Goal: Information Seeking & Learning: Check status

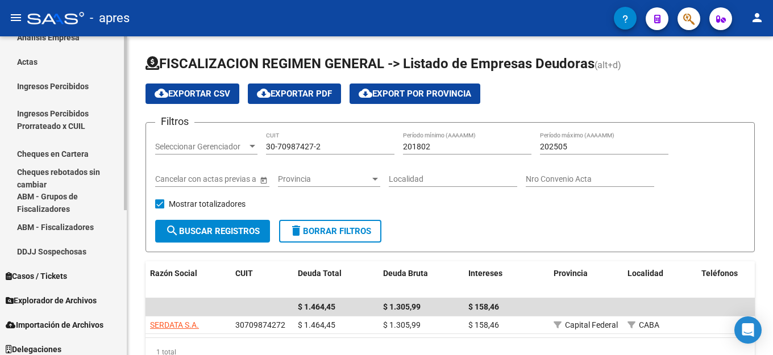
scroll to position [266, 0]
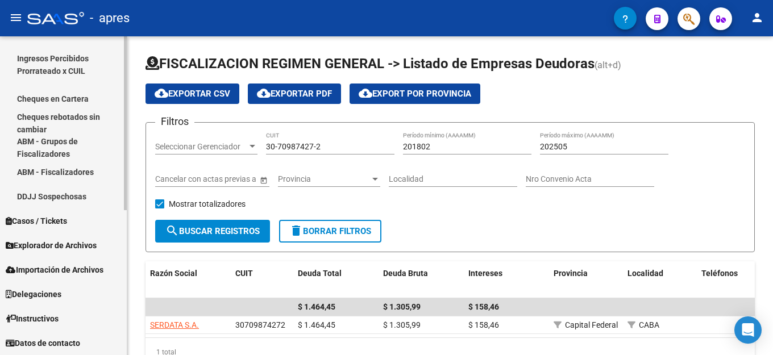
click at [65, 242] on span "Explorador de Archivos" at bounding box center [51, 245] width 91 height 12
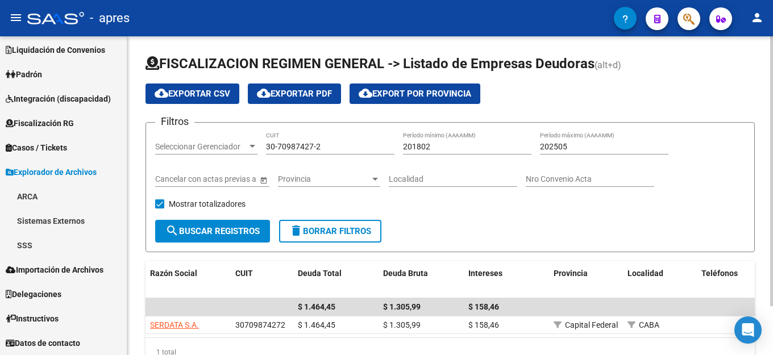
scroll to position [52, 0]
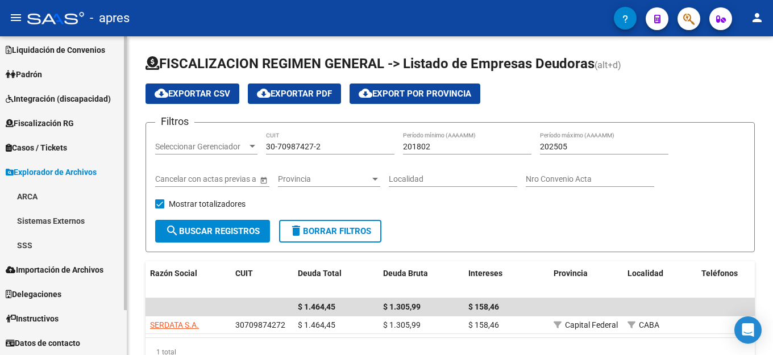
click at [41, 190] on link "ARCA" at bounding box center [63, 196] width 127 height 24
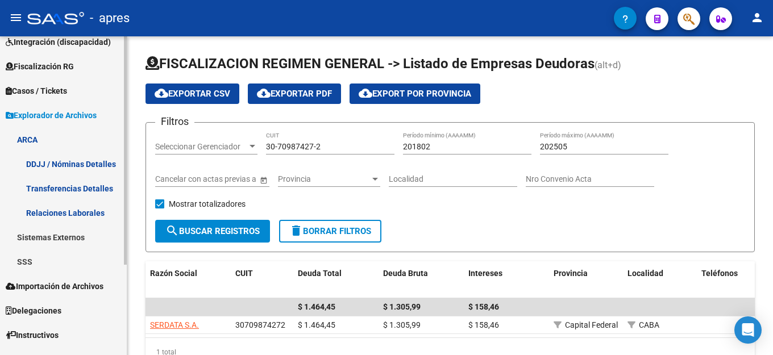
scroll to position [126, 0]
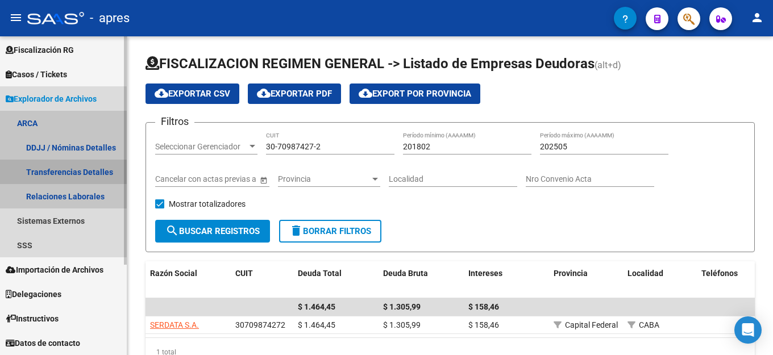
click at [87, 172] on link "Transferencias Detalles" at bounding box center [63, 172] width 127 height 24
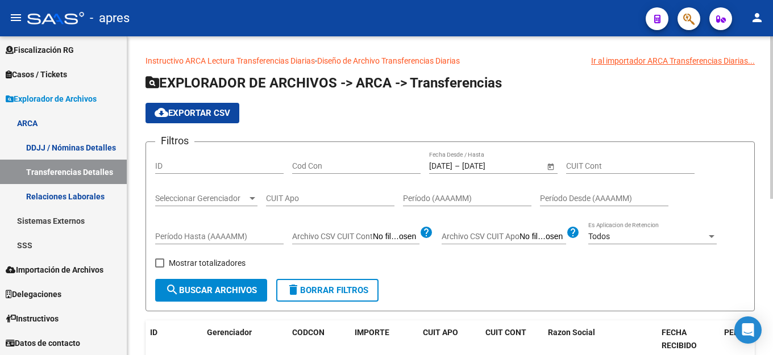
click at [471, 164] on div "[DATE] [DATE] – [DATE] [DATE]" at bounding box center [486, 166] width 115 height 10
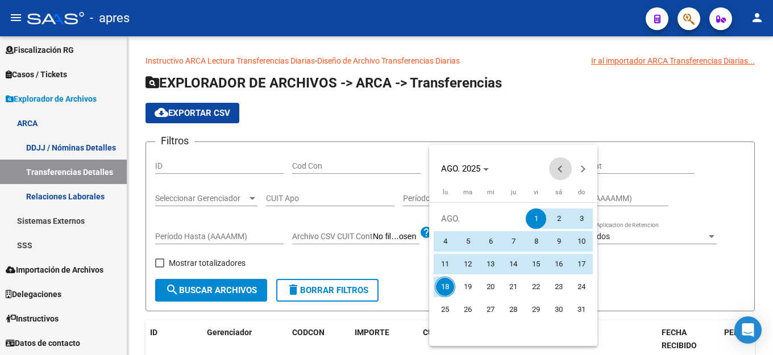
click at [559, 173] on span "Previous month" at bounding box center [560, 168] width 23 height 23
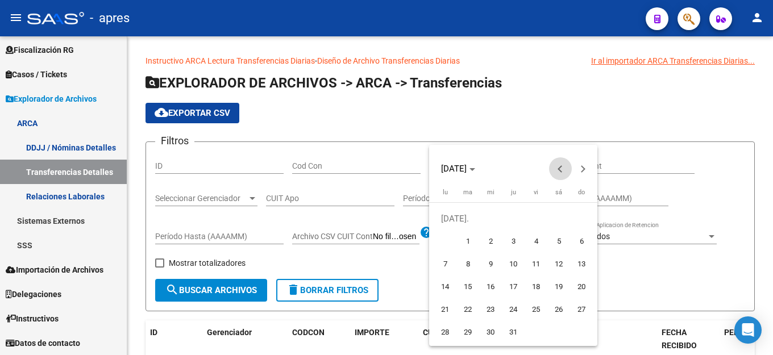
click at [559, 173] on span "Previous month" at bounding box center [560, 168] width 23 height 23
click at [581, 221] on span "1" at bounding box center [581, 218] width 20 height 20
type input "[DATE]"
click at [581, 221] on span "1" at bounding box center [581, 218] width 20 height 20
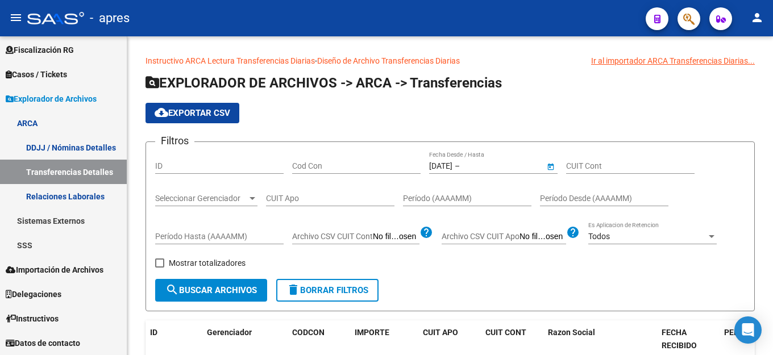
type input "[DATE]"
click at [508, 168] on input "[DATE]" at bounding box center [490, 166] width 56 height 10
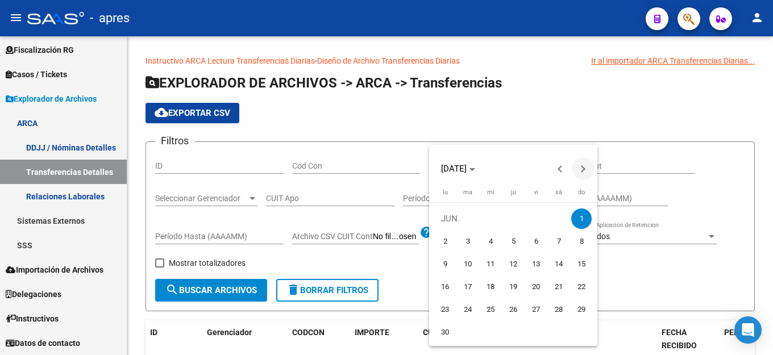
click at [583, 169] on button "Next month" at bounding box center [583, 168] width 23 height 23
click at [556, 167] on span "Previous month" at bounding box center [560, 168] width 23 height 23
click at [441, 293] on span "18" at bounding box center [445, 287] width 20 height 20
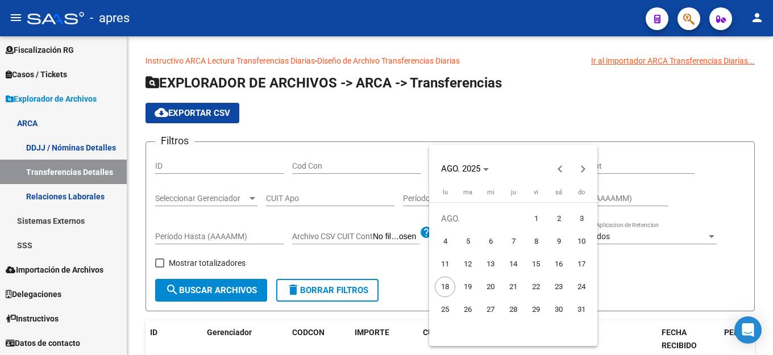
type input "[DATE]"
click at [441, 292] on span "18" at bounding box center [445, 287] width 20 height 20
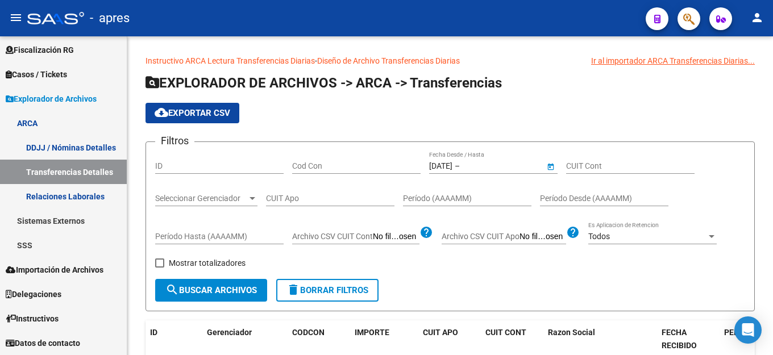
type input "[DATE]"
drag, startPoint x: 520, startPoint y: 164, endPoint x: 193, endPoint y: 161, distance: 326.7
click at [193, 161] on div "Filtros ID Cod Con [DATE] [DATE] – [DATE] [DATE] Fecha Desde / Hasta CUIT Cont …" at bounding box center [450, 215] width 590 height 128
drag, startPoint x: 468, startPoint y: 163, endPoint x: 377, endPoint y: 169, distance: 91.7
click at [377, 169] on div "Filtros ID Cod Con [DATE] [DATE] – [DATE] [DATE] Fecha Desde / Hasta CUIT Cont …" at bounding box center [450, 215] width 590 height 128
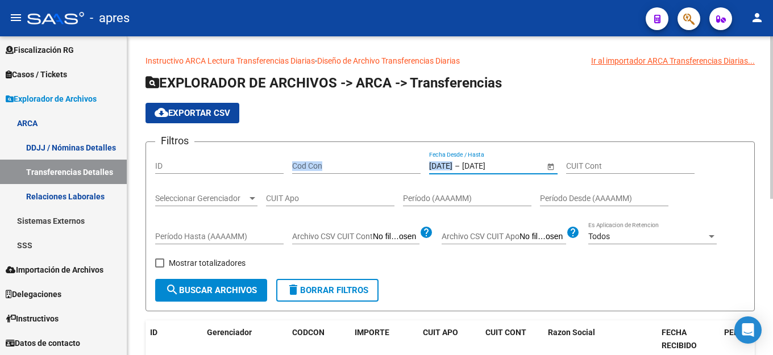
click at [452, 169] on input "[DATE]" at bounding box center [440, 166] width 23 height 10
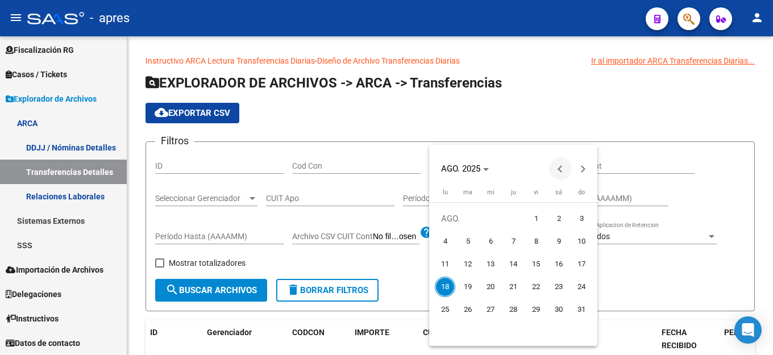
click at [554, 167] on span "Previous month" at bounding box center [560, 168] width 23 height 23
click at [575, 166] on span "Next month" at bounding box center [583, 168] width 23 height 23
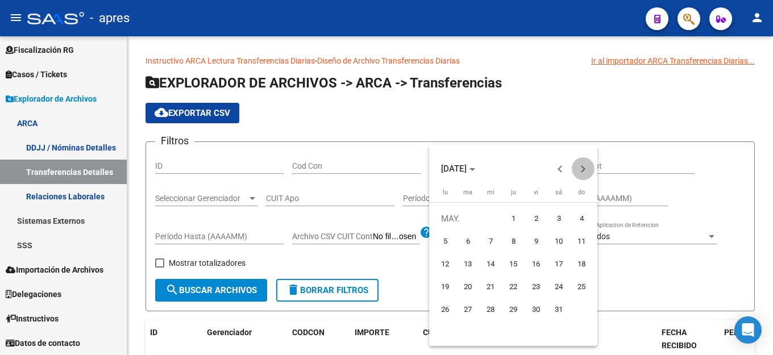
click at [576, 166] on span "Next month" at bounding box center [583, 168] width 23 height 23
click at [578, 219] on span "1" at bounding box center [581, 218] width 20 height 20
type input "[DATE]"
click at [581, 219] on span "1" at bounding box center [581, 218] width 20 height 20
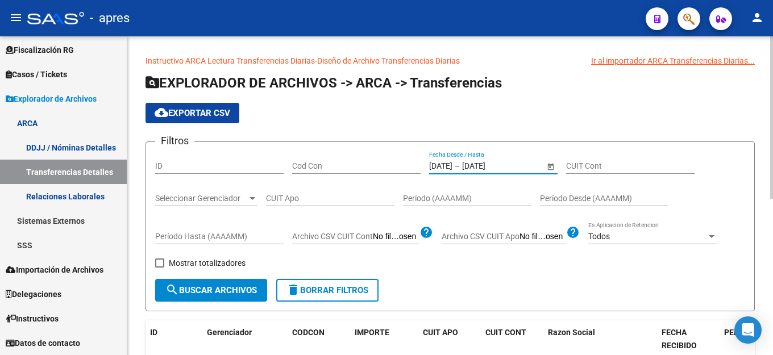
drag, startPoint x: 515, startPoint y: 164, endPoint x: 311, endPoint y: 166, distance: 204.0
click at [311, 166] on div "Filtros ID Cod Con [DATE] [DATE] – [DATE] [DATE] Fecha Desde / Hasta CUIT Cont …" at bounding box center [450, 215] width 590 height 128
type input "[DATE]"
click at [578, 158] on div "CUIT Cont" at bounding box center [630, 162] width 128 height 23
click at [327, 168] on input "Cod Con" at bounding box center [356, 166] width 128 height 10
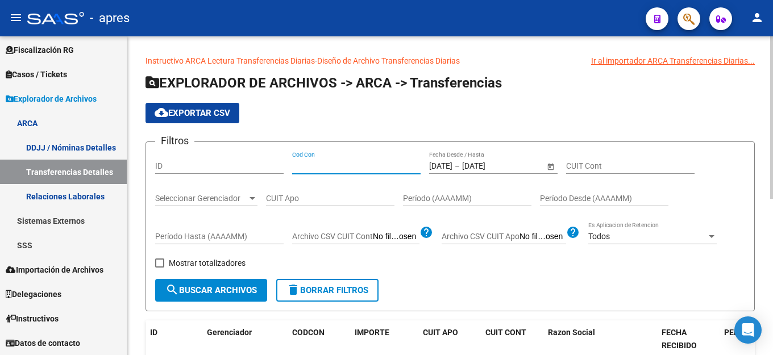
click at [313, 203] on input "CUIT Apo" at bounding box center [330, 199] width 128 height 10
type input "3"
type input "20-34605771-9"
click at [232, 289] on span "search Buscar Archivos" at bounding box center [210, 290] width 91 height 10
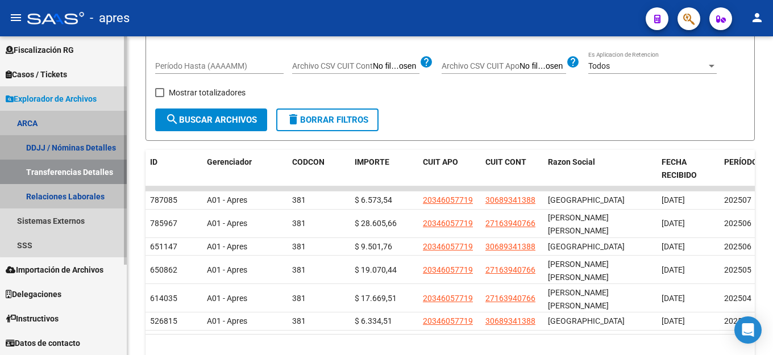
click at [76, 153] on link "DDJJ / Nóminas Detalles" at bounding box center [63, 147] width 127 height 24
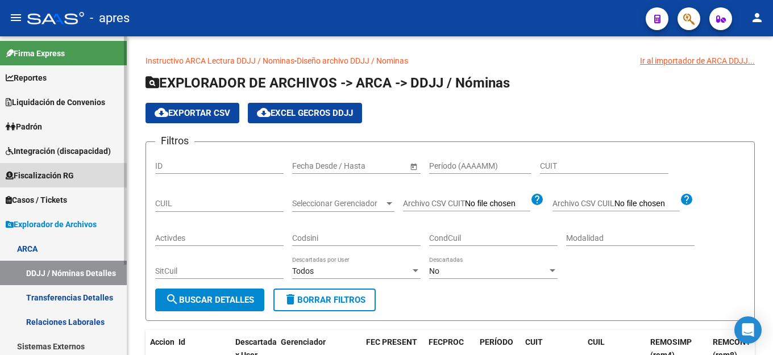
click at [74, 177] on span "Fiscalización RG" at bounding box center [40, 175] width 68 height 12
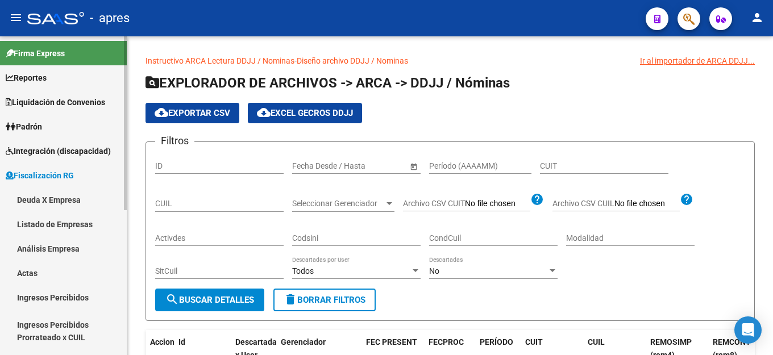
click at [61, 199] on link "Deuda X Empresa" at bounding box center [63, 199] width 127 height 24
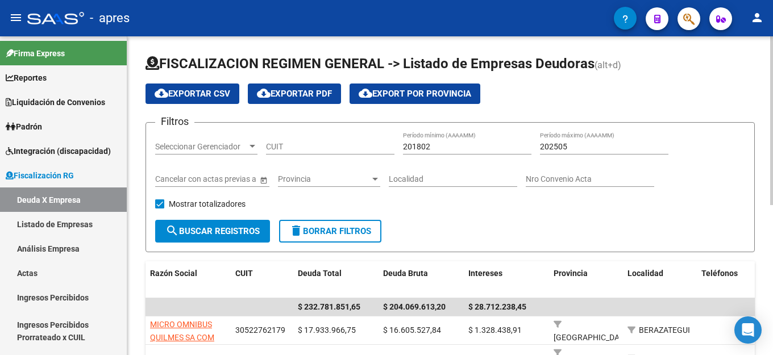
click at [297, 152] on div "CUIT" at bounding box center [330, 143] width 128 height 23
type input "27-16394076-6"
click at [570, 148] on input "202505" at bounding box center [604, 147] width 128 height 10
type input "202507"
click at [228, 237] on button "search Buscar Registros" at bounding box center [212, 231] width 115 height 23
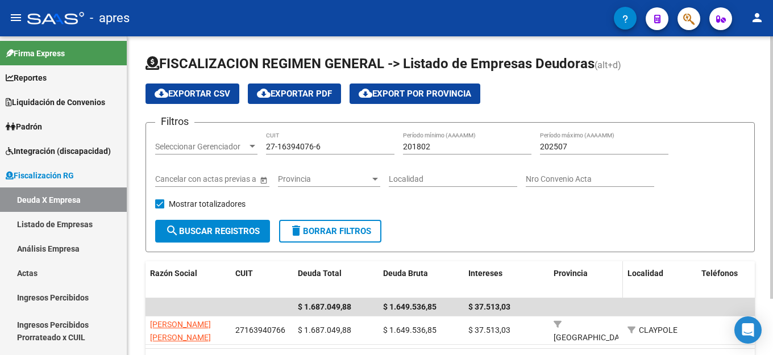
scroll to position [68, 0]
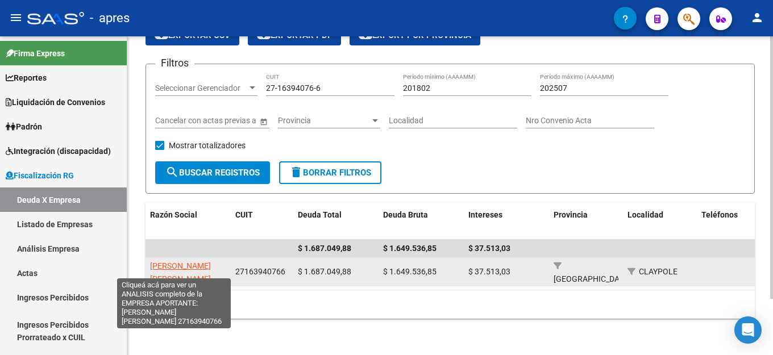
click at [159, 261] on span "[PERSON_NAME] [PERSON_NAME]" at bounding box center [180, 272] width 61 height 22
type textarea "27163940766"
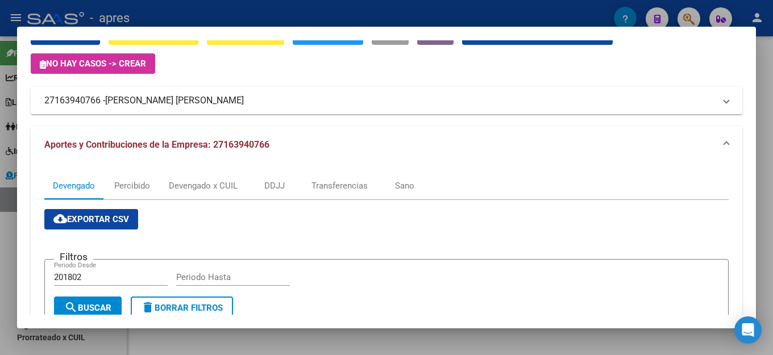
scroll to position [0, 0]
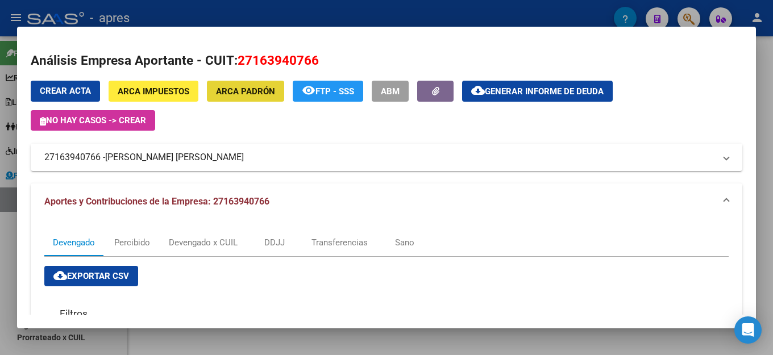
click at [262, 90] on span "ARCA Padrón" at bounding box center [245, 91] width 59 height 10
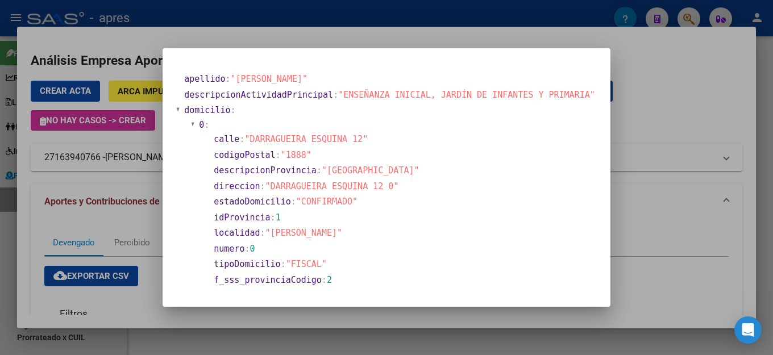
click at [461, 173] on section "descripcionProvincia : "[GEOGRAPHIC_DATA]"" at bounding box center [402, 170] width 377 height 13
click at [435, 166] on section "descripcionProvincia : "[GEOGRAPHIC_DATA]"" at bounding box center [402, 170] width 377 height 13
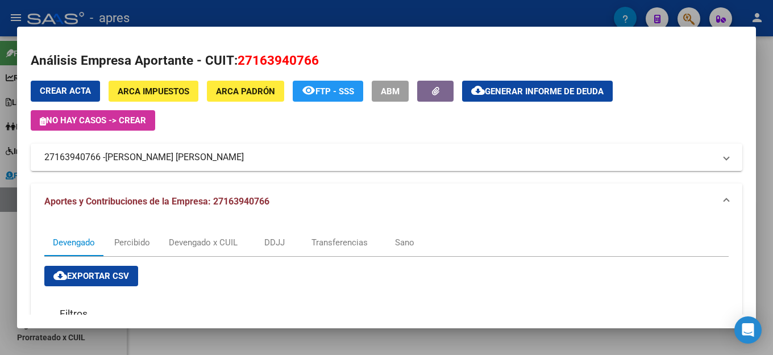
click at [435, 166] on mat-expansion-panel-header "27163940766 - [PERSON_NAME] [PERSON_NAME]" at bounding box center [386, 157] width 711 height 27
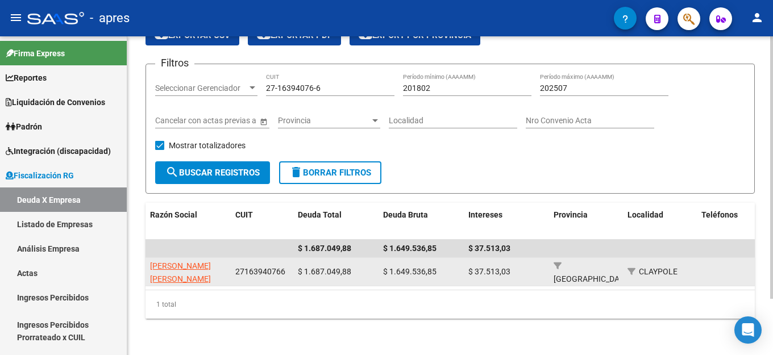
scroll to position [68, 0]
click at [173, 261] on app-link-go-to "[PERSON_NAME] [PERSON_NAME]" at bounding box center [188, 273] width 76 height 26
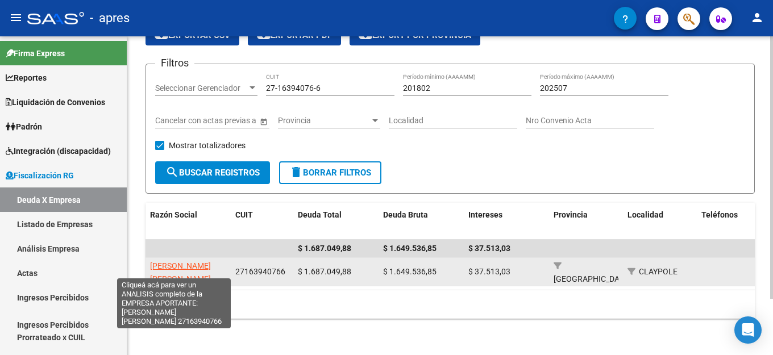
click at [184, 261] on span "[PERSON_NAME] [PERSON_NAME]" at bounding box center [180, 272] width 61 height 22
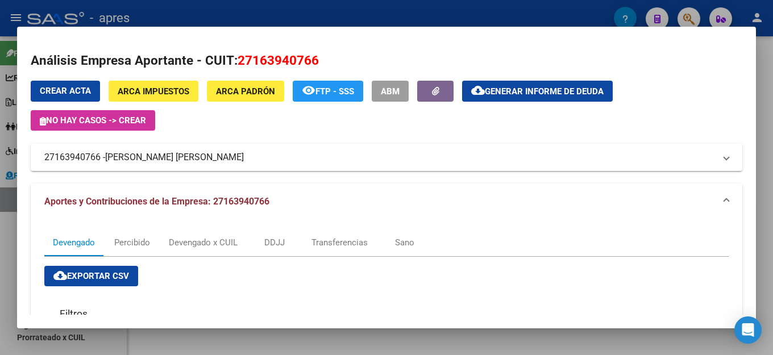
click at [677, 58] on h2 "Análisis Empresa Aportante - CUIT: 27163940766" at bounding box center [386, 60] width 711 height 19
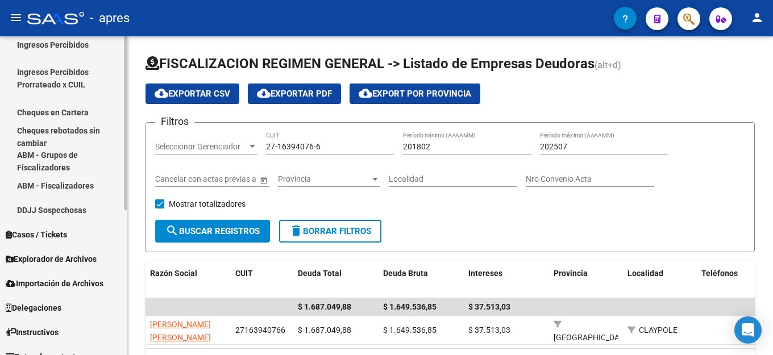
scroll to position [266, 0]
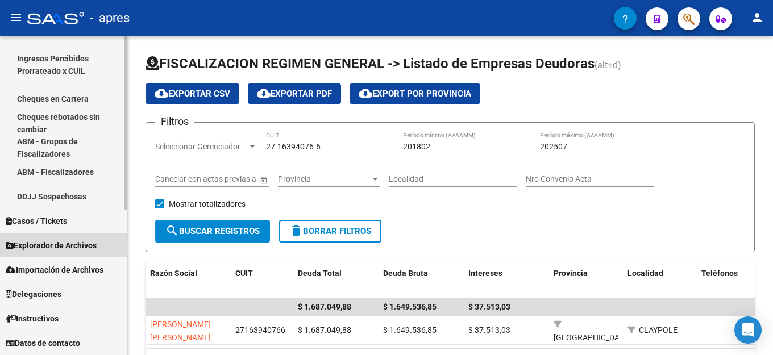
click at [60, 244] on span "Explorador de Archivos" at bounding box center [51, 245] width 91 height 12
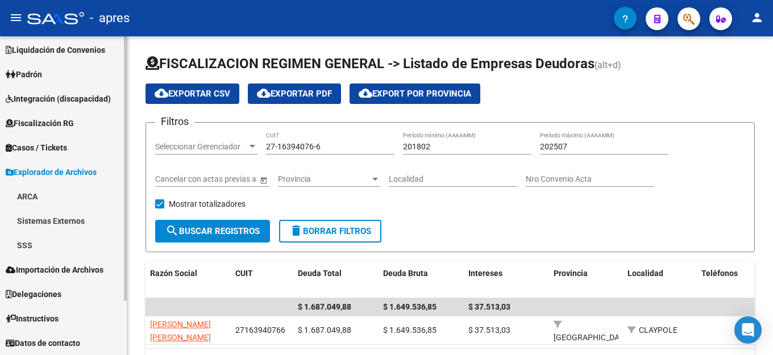
scroll to position [52, 0]
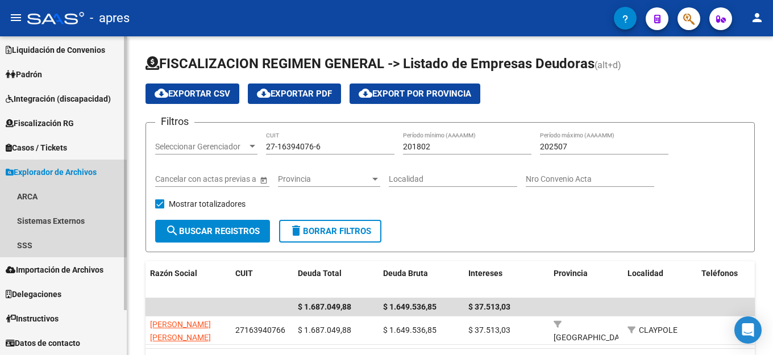
click at [49, 183] on link "Explorador de Archivos" at bounding box center [63, 172] width 127 height 24
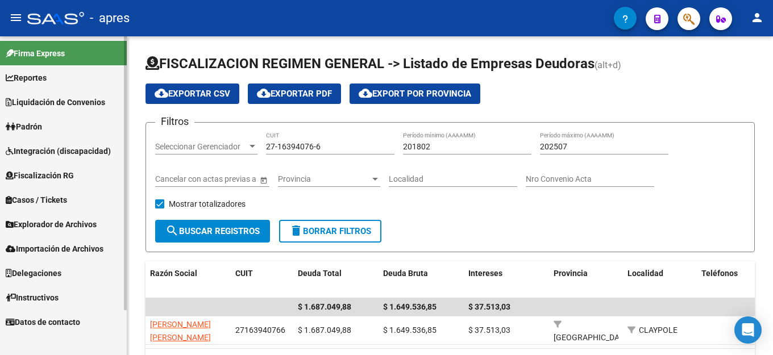
scroll to position [0, 0]
click at [48, 190] on link "Casos / Tickets" at bounding box center [63, 199] width 127 height 24
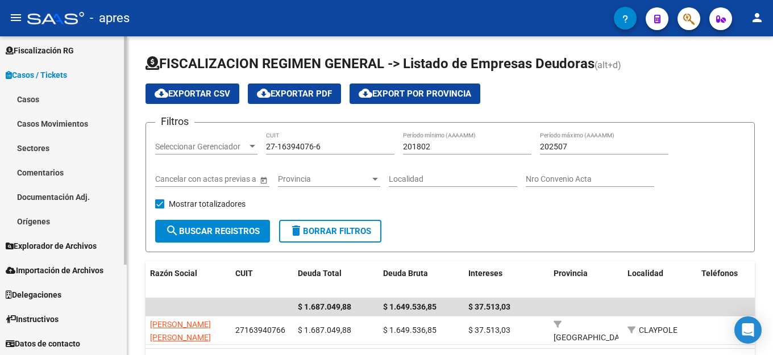
scroll to position [126, 0]
click at [21, 240] on span "Explorador de Archivos" at bounding box center [51, 245] width 91 height 12
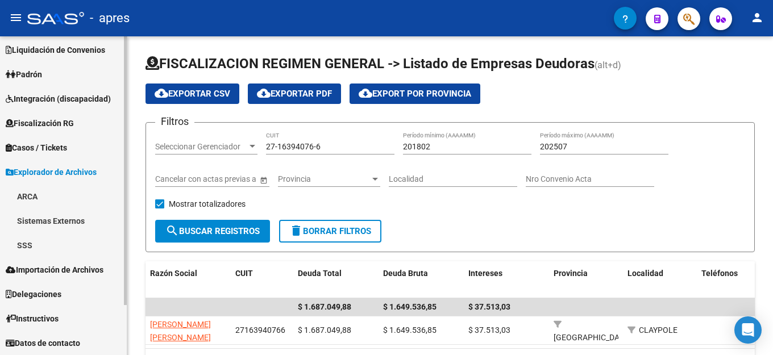
scroll to position [52, 0]
click at [33, 199] on link "ARCA" at bounding box center [63, 196] width 127 height 24
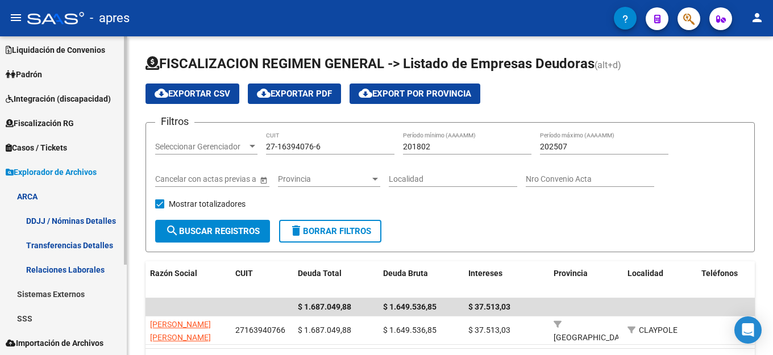
click at [78, 245] on link "Transferencias Detalles" at bounding box center [63, 245] width 127 height 24
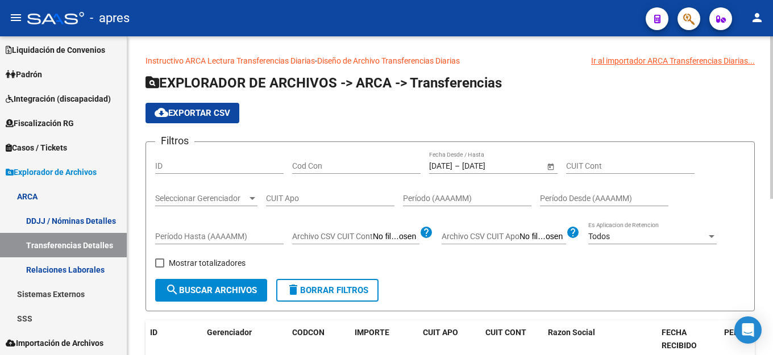
click at [452, 165] on input "[DATE]" at bounding box center [440, 166] width 23 height 10
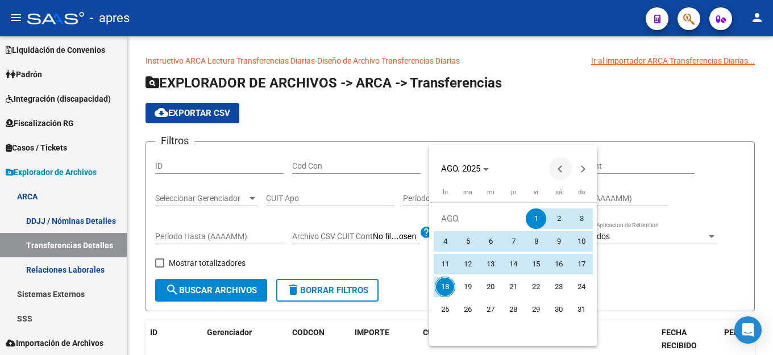
click at [557, 170] on span "Previous month" at bounding box center [560, 168] width 23 height 23
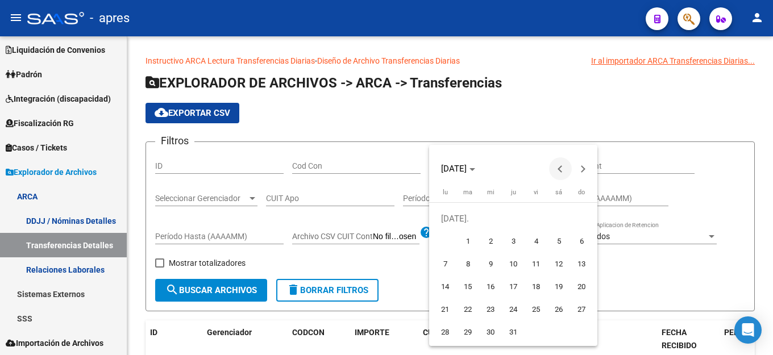
click at [557, 170] on span "Previous month" at bounding box center [560, 168] width 23 height 23
click at [575, 221] on span "1" at bounding box center [581, 218] width 20 height 20
type input "[DATE]"
click at [580, 170] on button "Next month" at bounding box center [583, 168] width 23 height 23
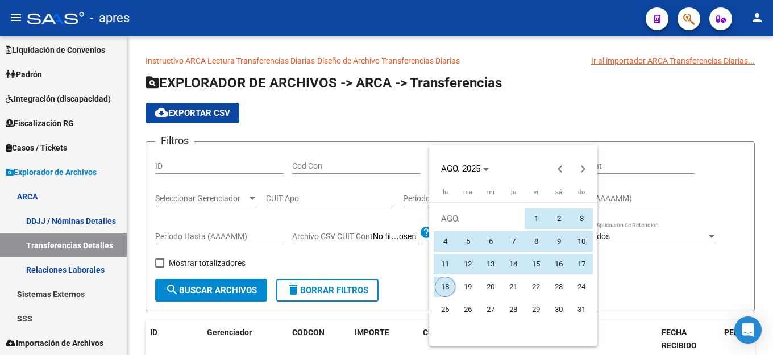
click at [443, 285] on span "18" at bounding box center [445, 287] width 20 height 20
type input "[DATE]"
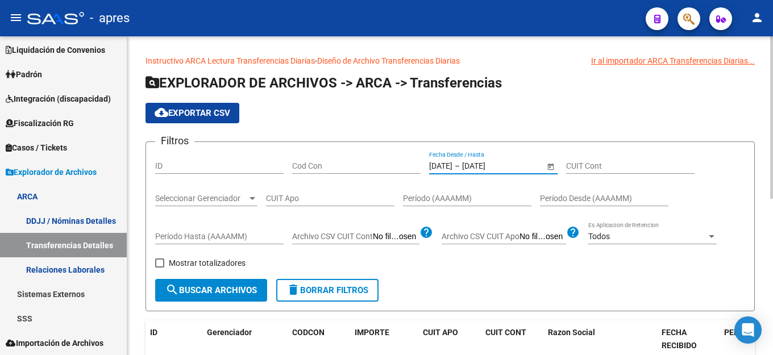
click at [334, 203] on input "CUIT Apo" at bounding box center [330, 199] width 128 height 10
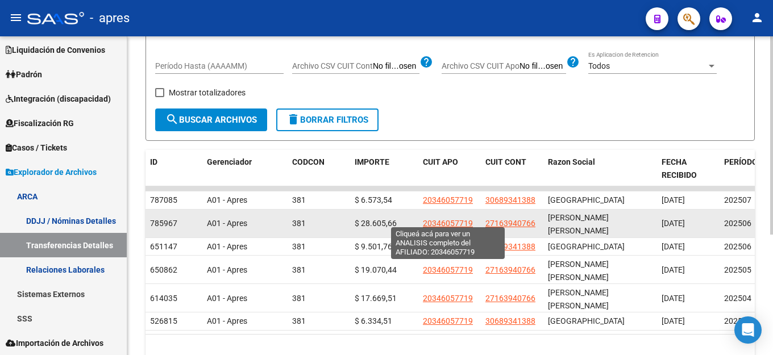
type input "20-34605771-9"
click at [443, 219] on span "20346057719" at bounding box center [448, 223] width 50 height 9
type textarea "20346057719"
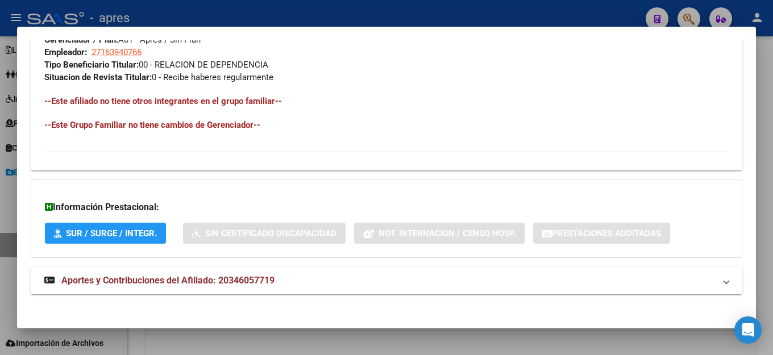
scroll to position [589, 0]
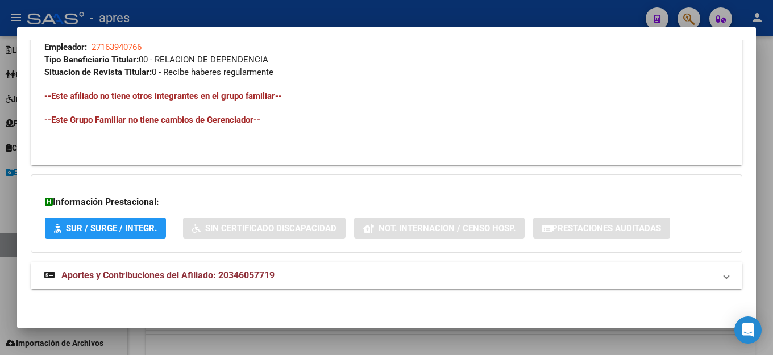
click at [179, 274] on span "Aportes y Contribuciones del Afiliado: 20346057719" at bounding box center [167, 275] width 213 height 11
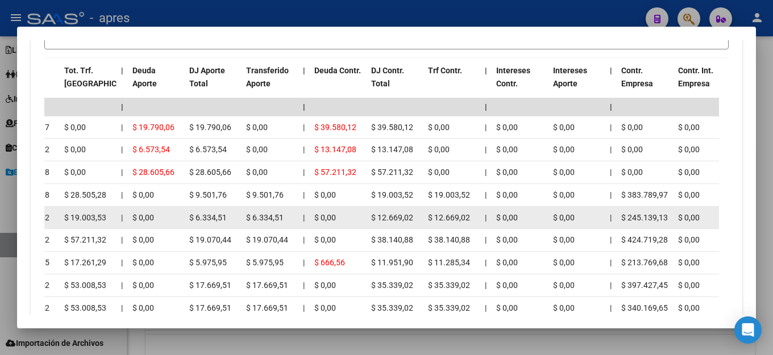
scroll to position [978, 0]
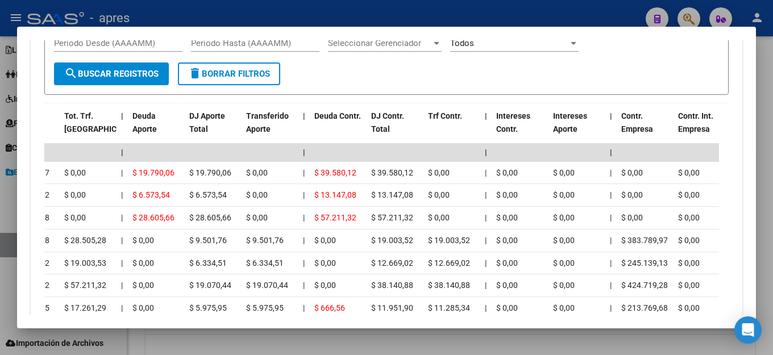
click at [390, 80] on form "Filtros Período Desde (AAAAMM) Período Hasta (AAAAMM) Seleccionar Gerenciador S…" at bounding box center [386, 60] width 684 height 70
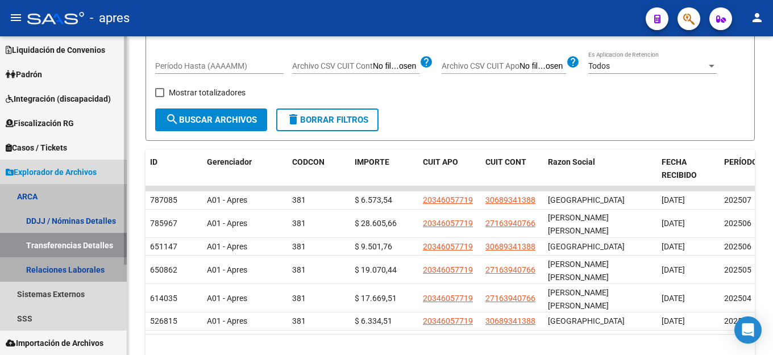
click at [66, 265] on link "Relaciones Laborales" at bounding box center [63, 269] width 127 height 24
